Goal: Check status: Check status

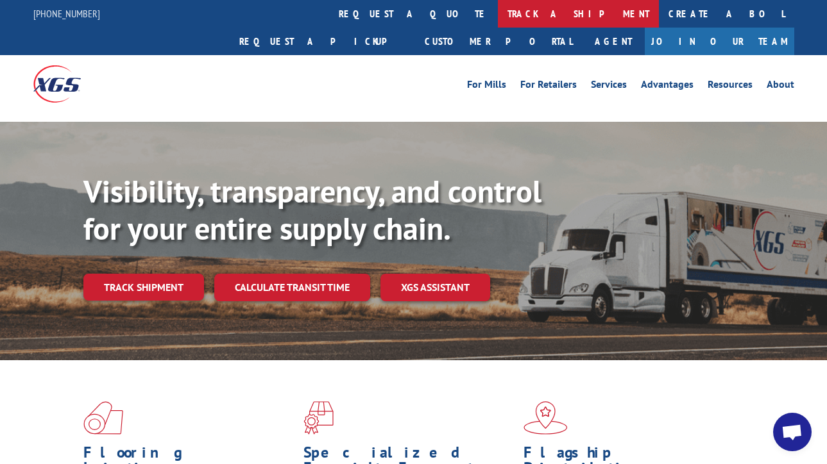
scroll to position [4127, 0]
click at [498, 10] on link "track a shipment" at bounding box center [578, 14] width 161 height 28
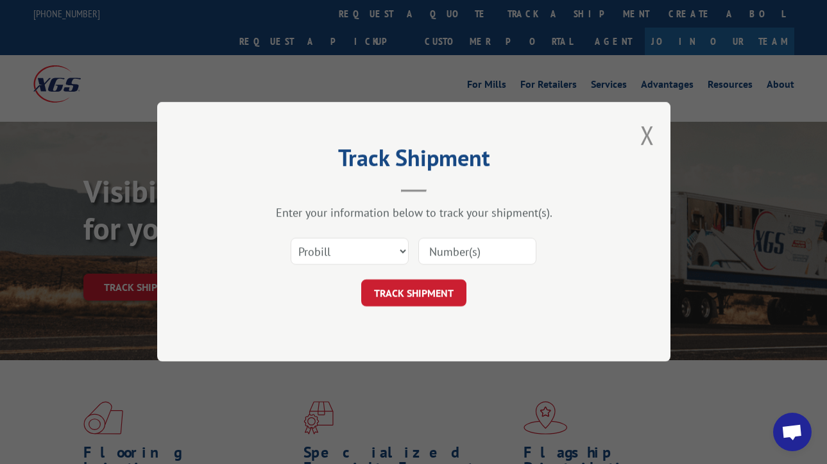
click at [462, 252] on input at bounding box center [477, 252] width 118 height 27
paste input "17499616"
type input "17499616"
click at [412, 290] on button "TRACK SHIPMENT" at bounding box center [413, 293] width 105 height 27
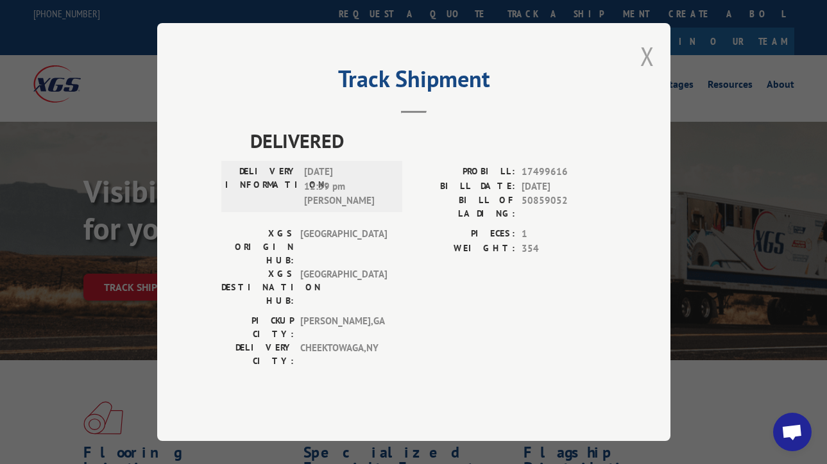
click at [646, 73] on button "Close modal" at bounding box center [647, 56] width 14 height 34
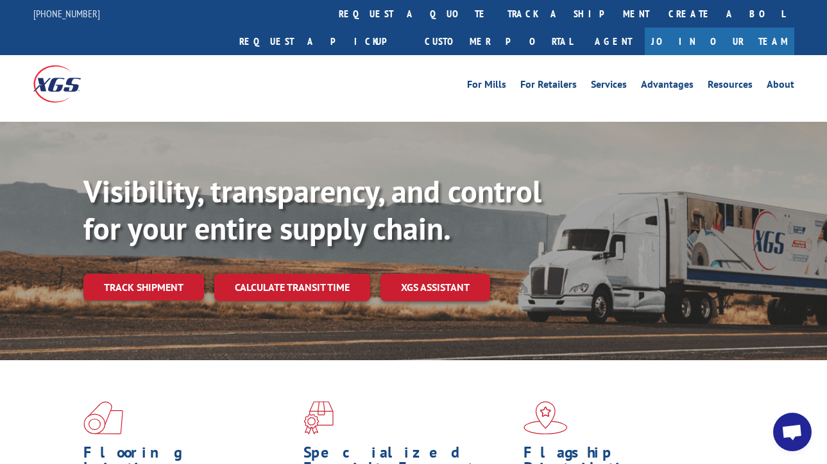
click at [498, 12] on link "track a shipment" at bounding box center [578, 14] width 161 height 28
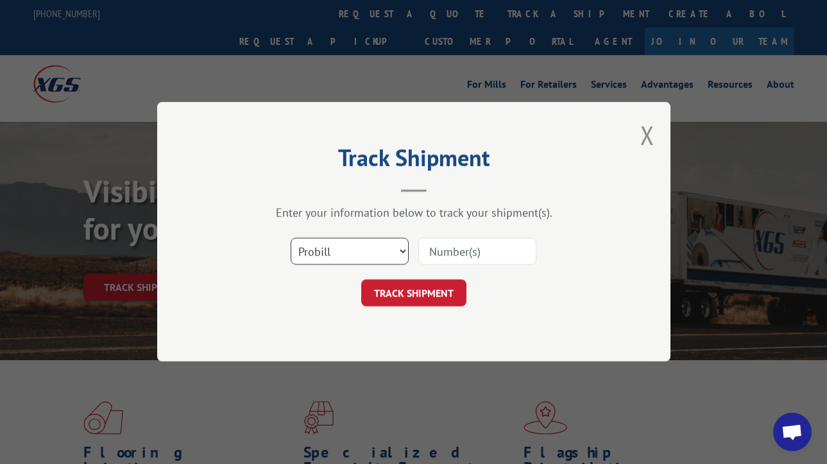
click at [371, 252] on select "Select category... Probill BOL PO" at bounding box center [349, 252] width 118 height 27
select select "bol"
click at [290, 239] on select "Select category... Probill BOL PO" at bounding box center [349, 252] width 118 height 27
click at [510, 248] on input at bounding box center [477, 252] width 118 height 27
paste input "124787325"
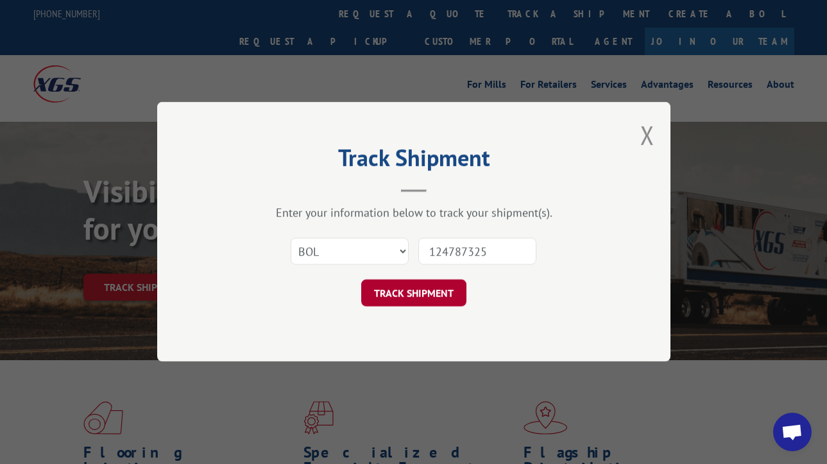
type input "124787325"
click at [421, 286] on button "TRACK SHIPMENT" at bounding box center [413, 293] width 105 height 27
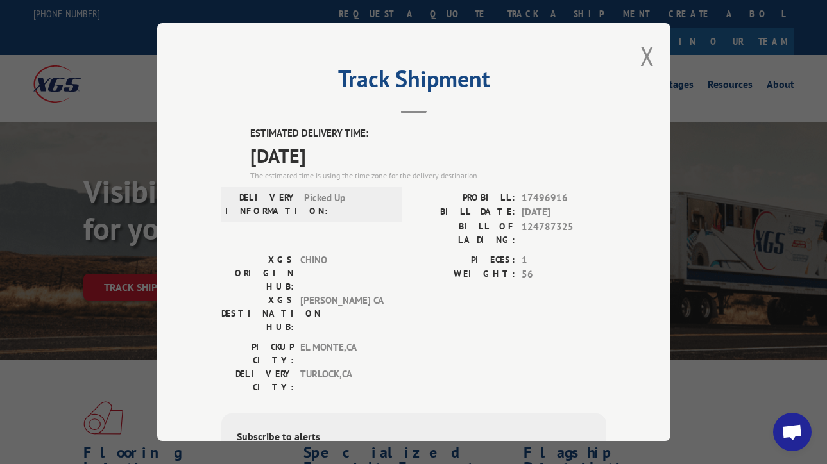
click at [532, 192] on span "17496916" at bounding box center [563, 198] width 85 height 15
copy span "17496916"
click at [641, 55] on button "Close modal" at bounding box center [647, 56] width 14 height 34
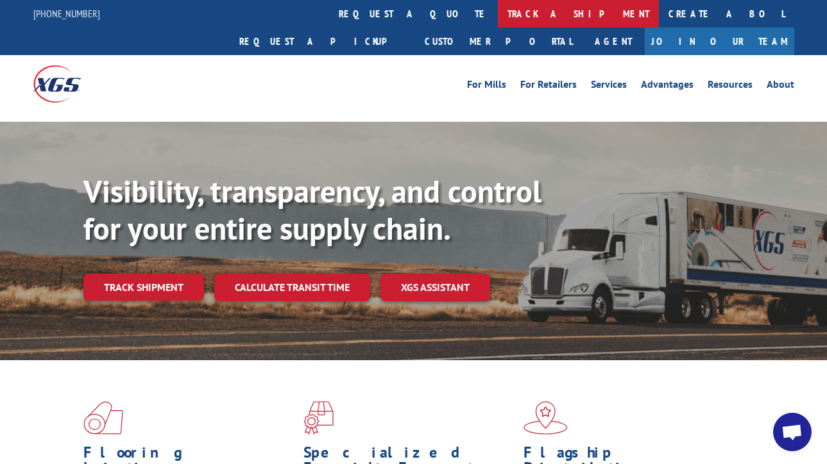
click at [498, 17] on link "track a shipment" at bounding box center [578, 14] width 161 height 28
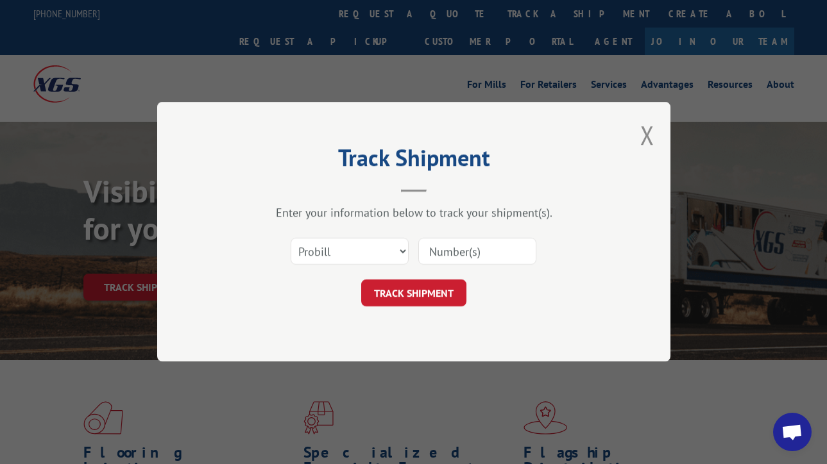
click at [457, 256] on input at bounding box center [477, 252] width 118 height 27
paste input "124729814"
type input "124729814"
click at [352, 253] on select "Select category... Probill BOL PO" at bounding box center [349, 252] width 118 height 27
select select "bol"
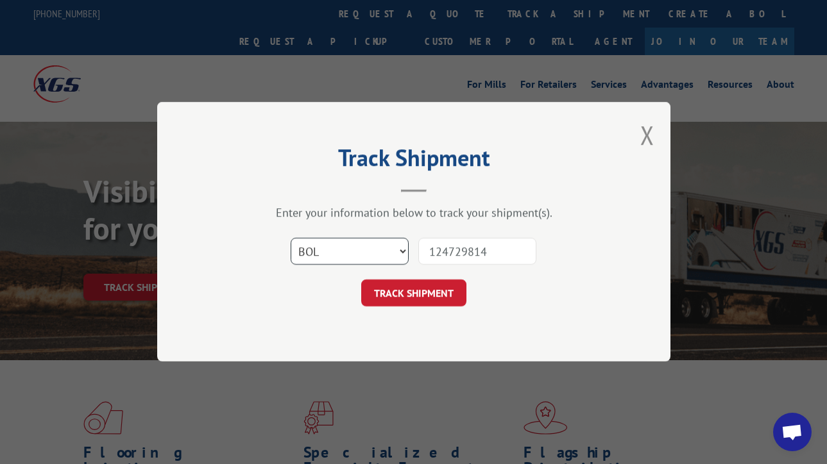
click at [290, 239] on select "Select category... Probill BOL PO" at bounding box center [349, 252] width 118 height 27
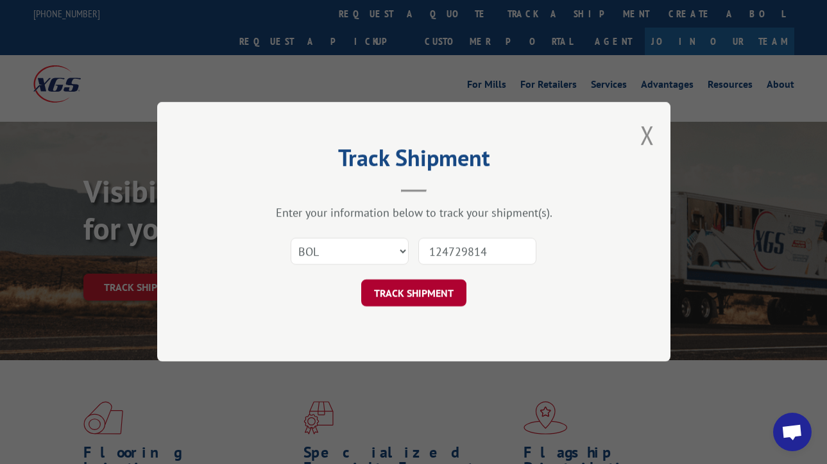
click at [414, 299] on button "TRACK SHIPMENT" at bounding box center [413, 293] width 105 height 27
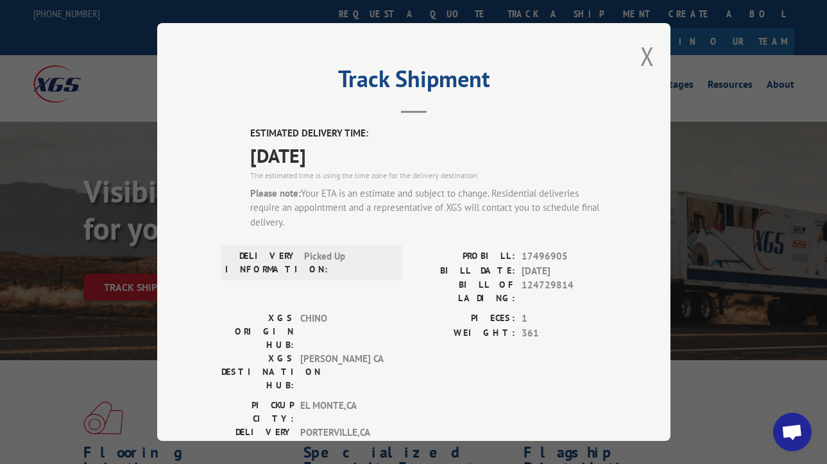
click at [534, 249] on span "17496905" at bounding box center [563, 256] width 85 height 15
copy span "17496905"
drag, startPoint x: 643, startPoint y: 55, endPoint x: 625, endPoint y: 53, distance: 18.1
click at [643, 55] on button "Close modal" at bounding box center [647, 56] width 14 height 34
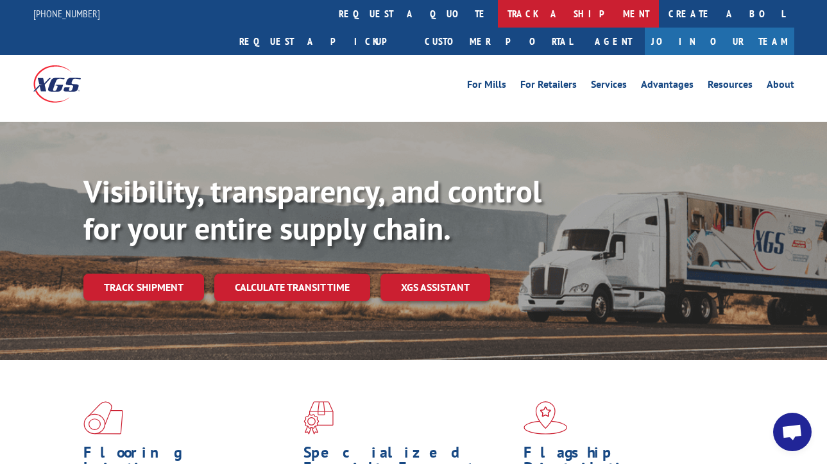
click at [498, 12] on link "track a shipment" at bounding box center [578, 14] width 161 height 28
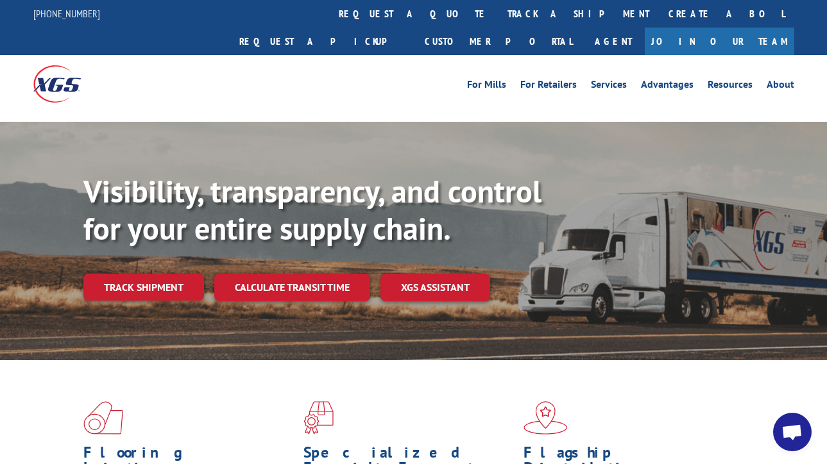
scroll to position [0, 0]
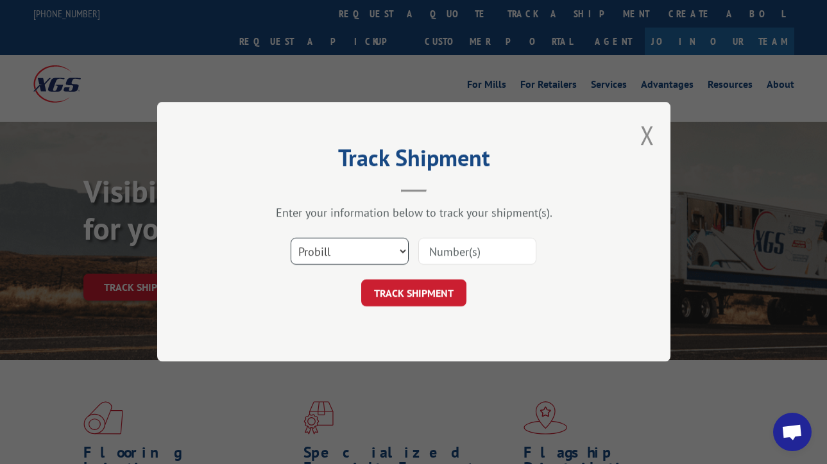
click at [366, 247] on select "Select category... Probill BOL PO" at bounding box center [349, 252] width 118 height 27
select select "bol"
click at [290, 239] on select "Select category... Probill BOL PO" at bounding box center [349, 252] width 118 height 27
click at [468, 253] on input at bounding box center [477, 252] width 118 height 27
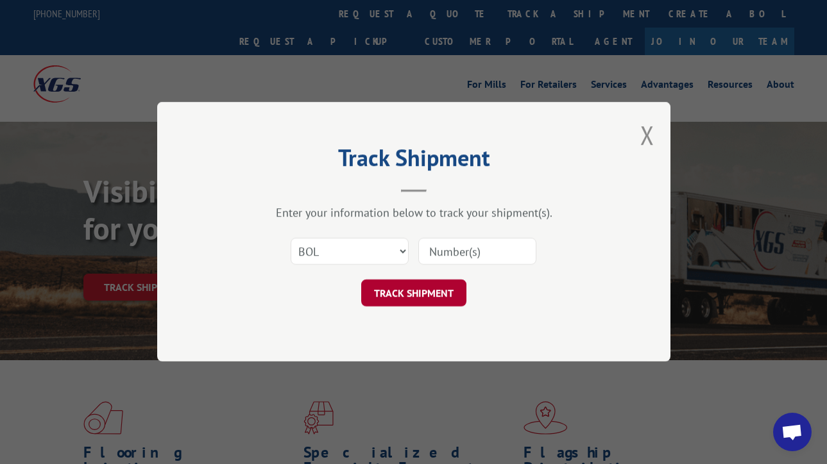
paste input "124787325"
type input "124787325"
click at [434, 287] on button "TRACK SHIPMENT" at bounding box center [413, 293] width 105 height 27
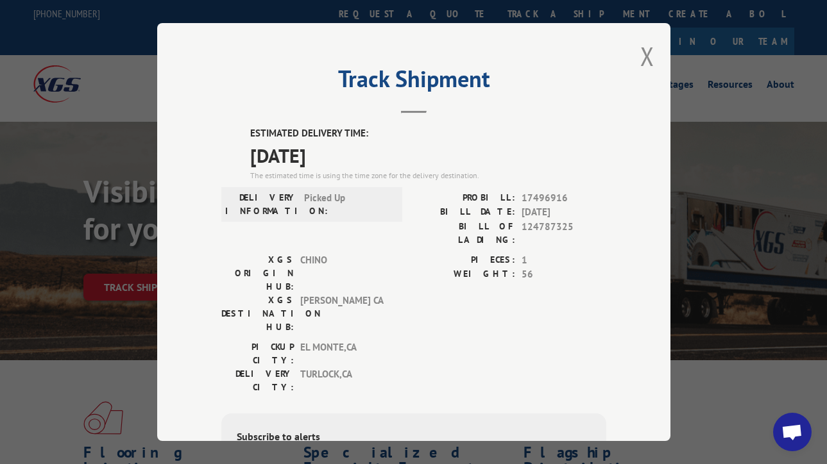
click at [539, 195] on span "17496916" at bounding box center [563, 198] width 85 height 15
copy span "17496916"
